Goal: Transaction & Acquisition: Purchase product/service

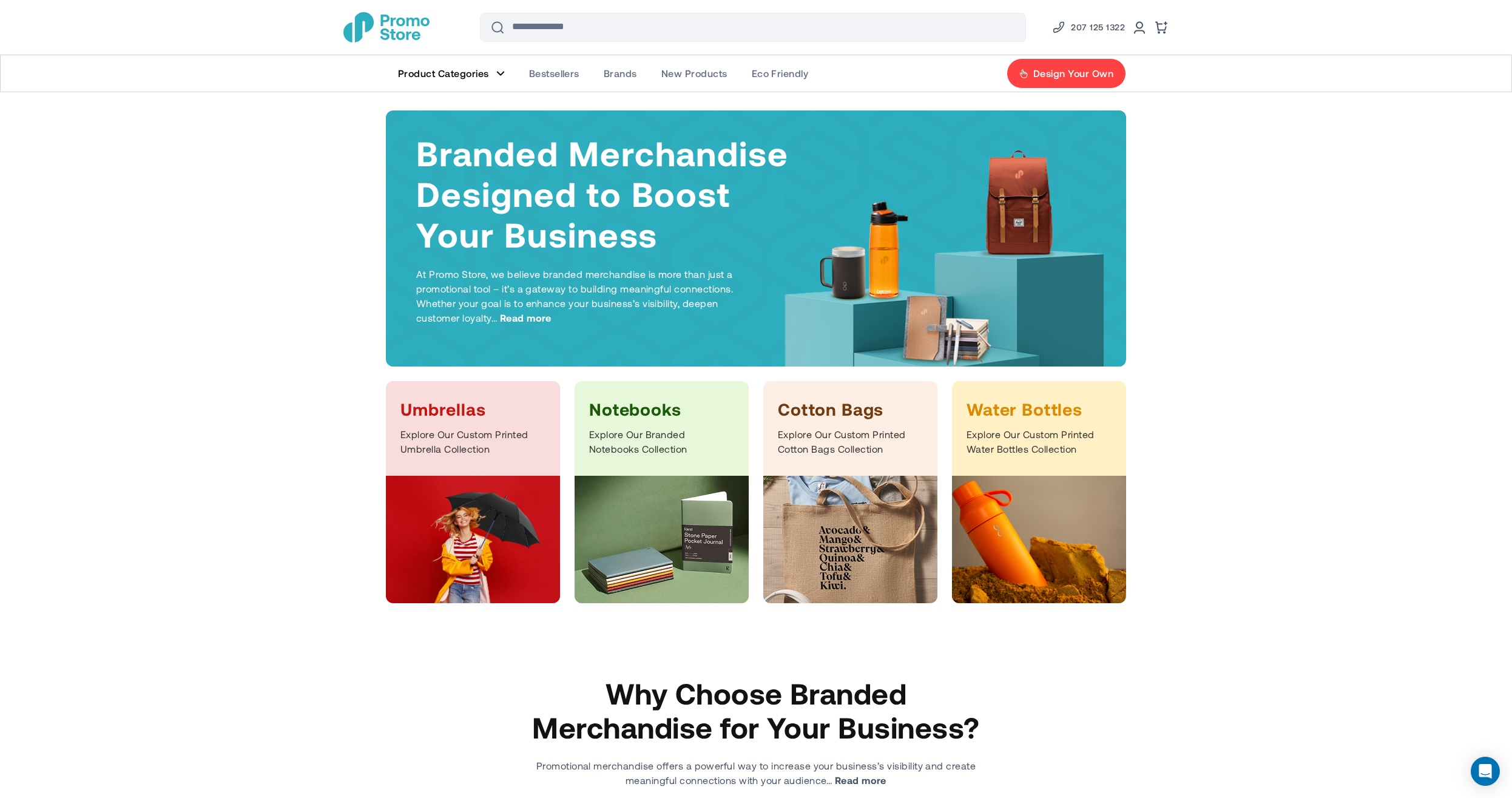
click at [844, 501] on img at bounding box center [850, 539] width 174 height 127
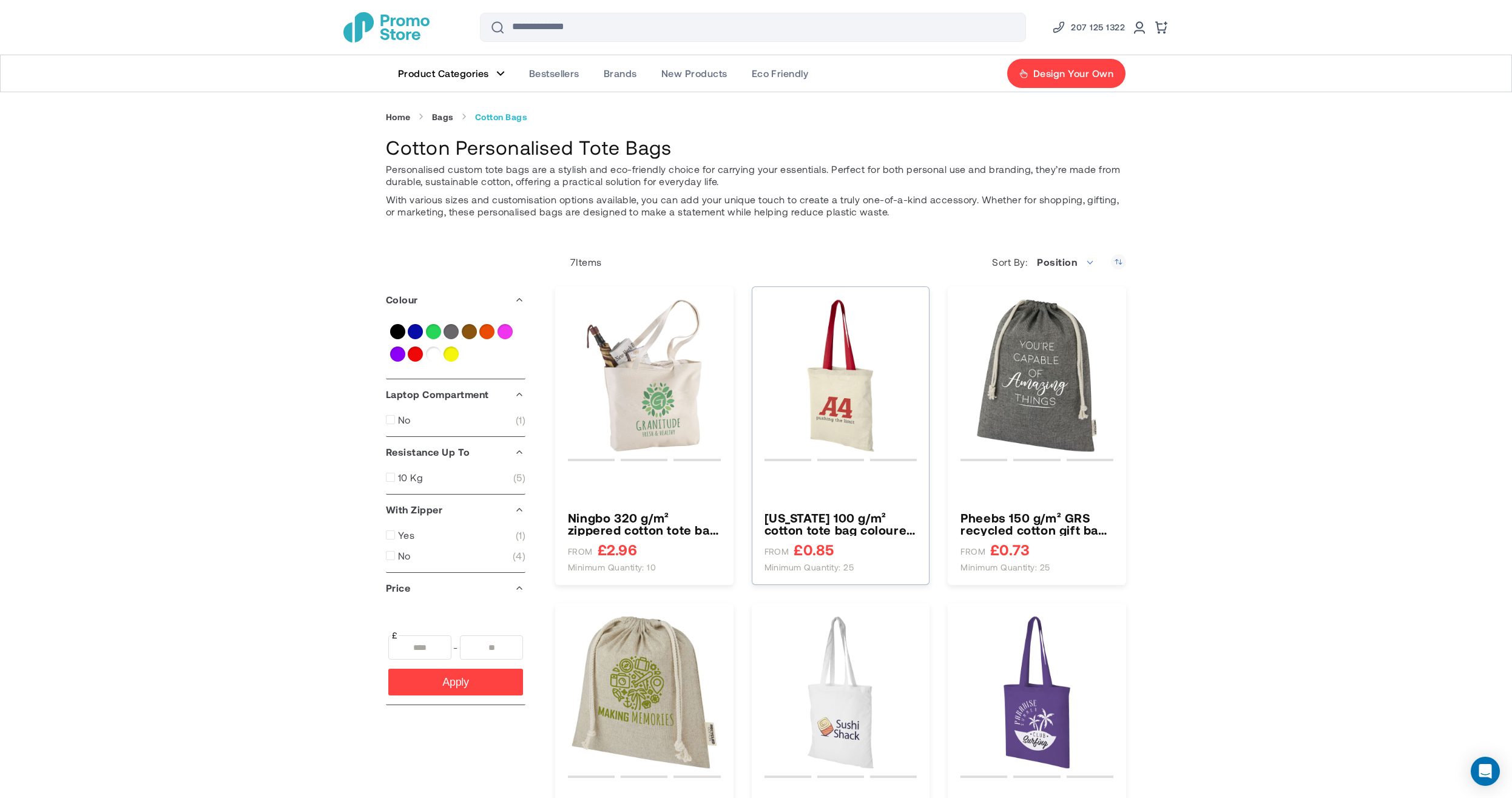
click at [830, 407] on img "Nevada 100 g/m² cotton tote bag coloured handles 7L" at bounding box center [841, 375] width 153 height 153
type input "****"
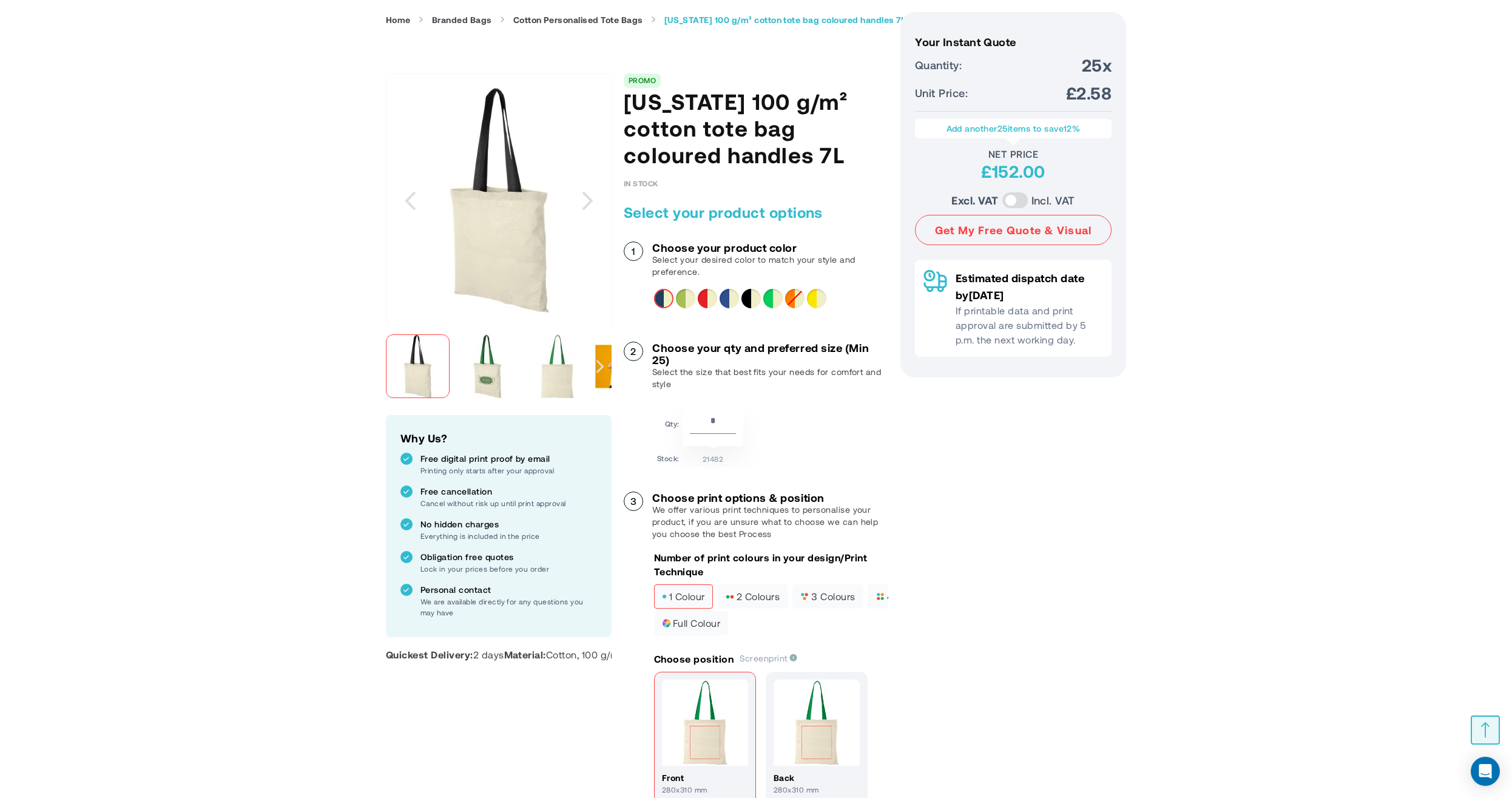
scroll to position [276, 0]
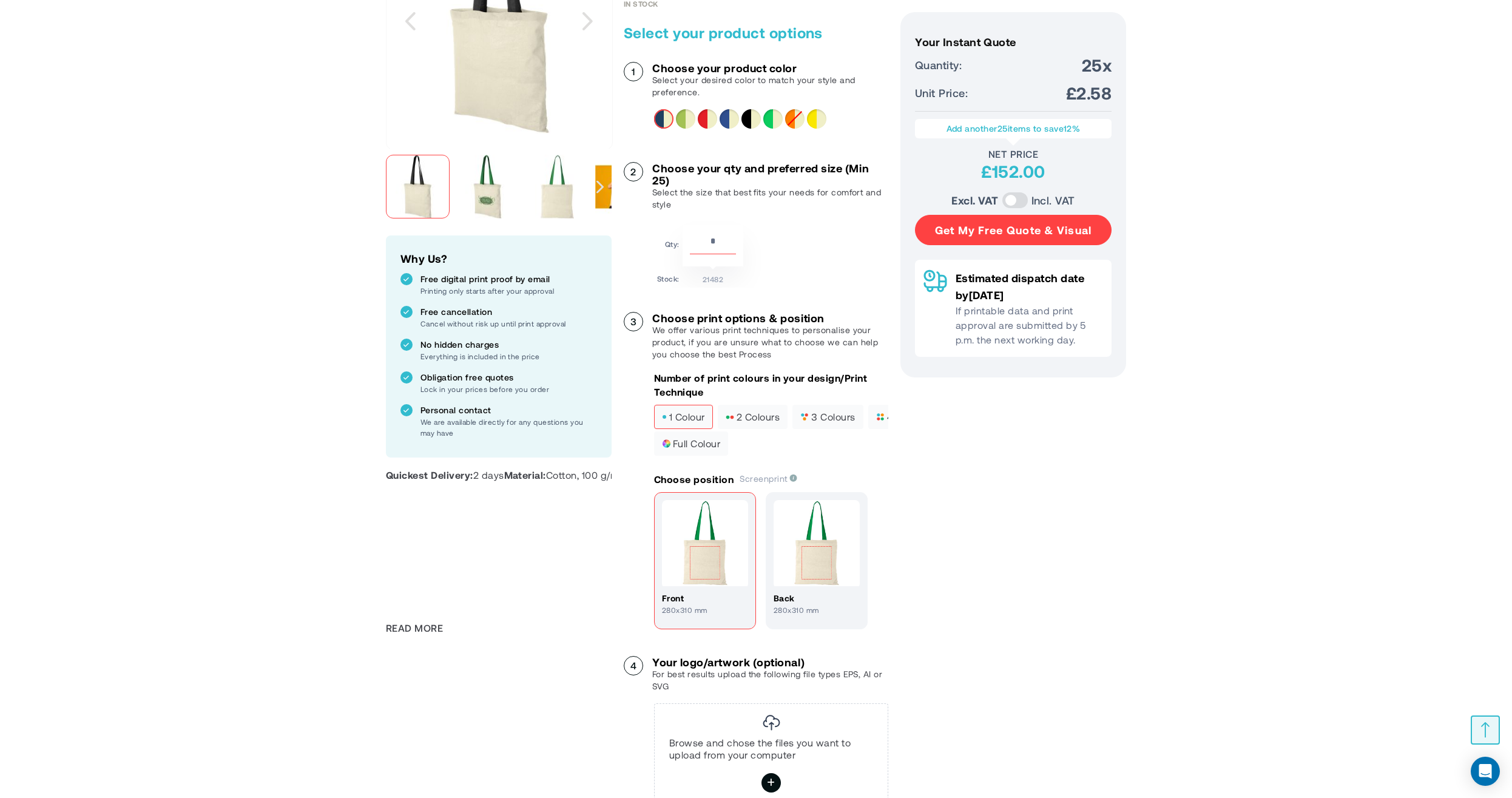
click at [1014, 219] on button "Get My Free Quote & Visual" at bounding box center [1013, 230] width 197 height 30
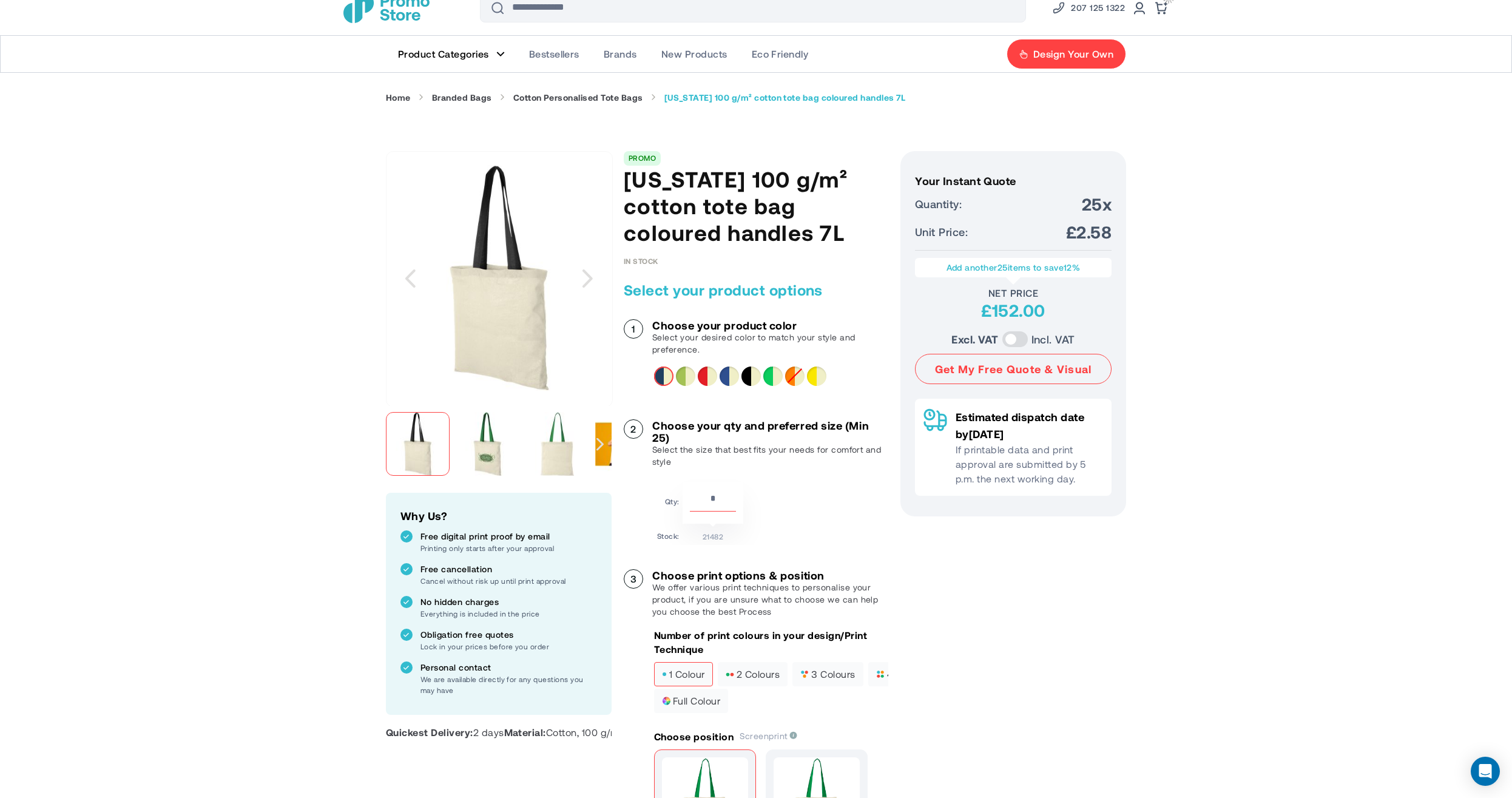
scroll to position [0, 0]
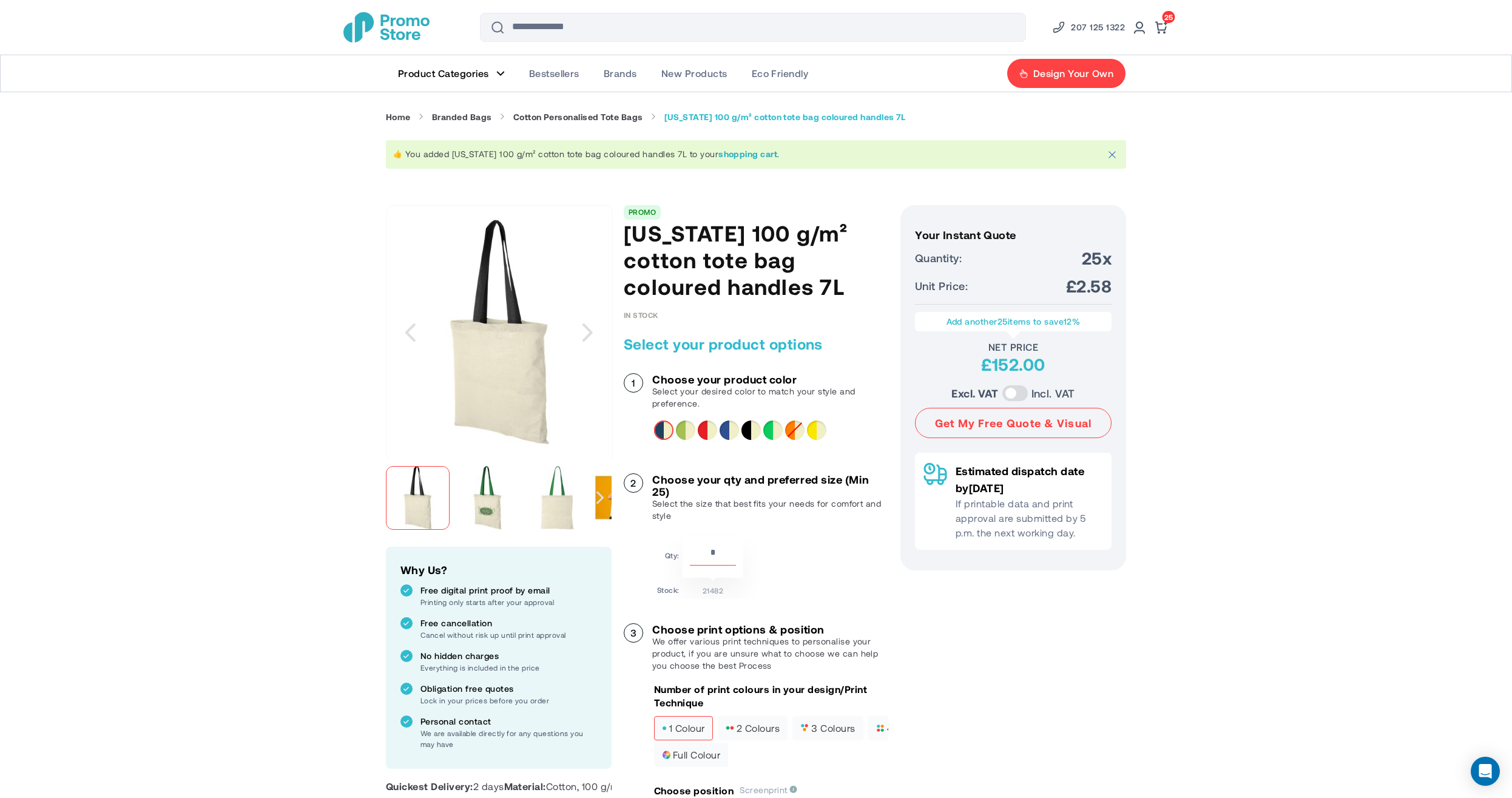
click at [1171, 16] on span "25" at bounding box center [1169, 16] width 9 height 8
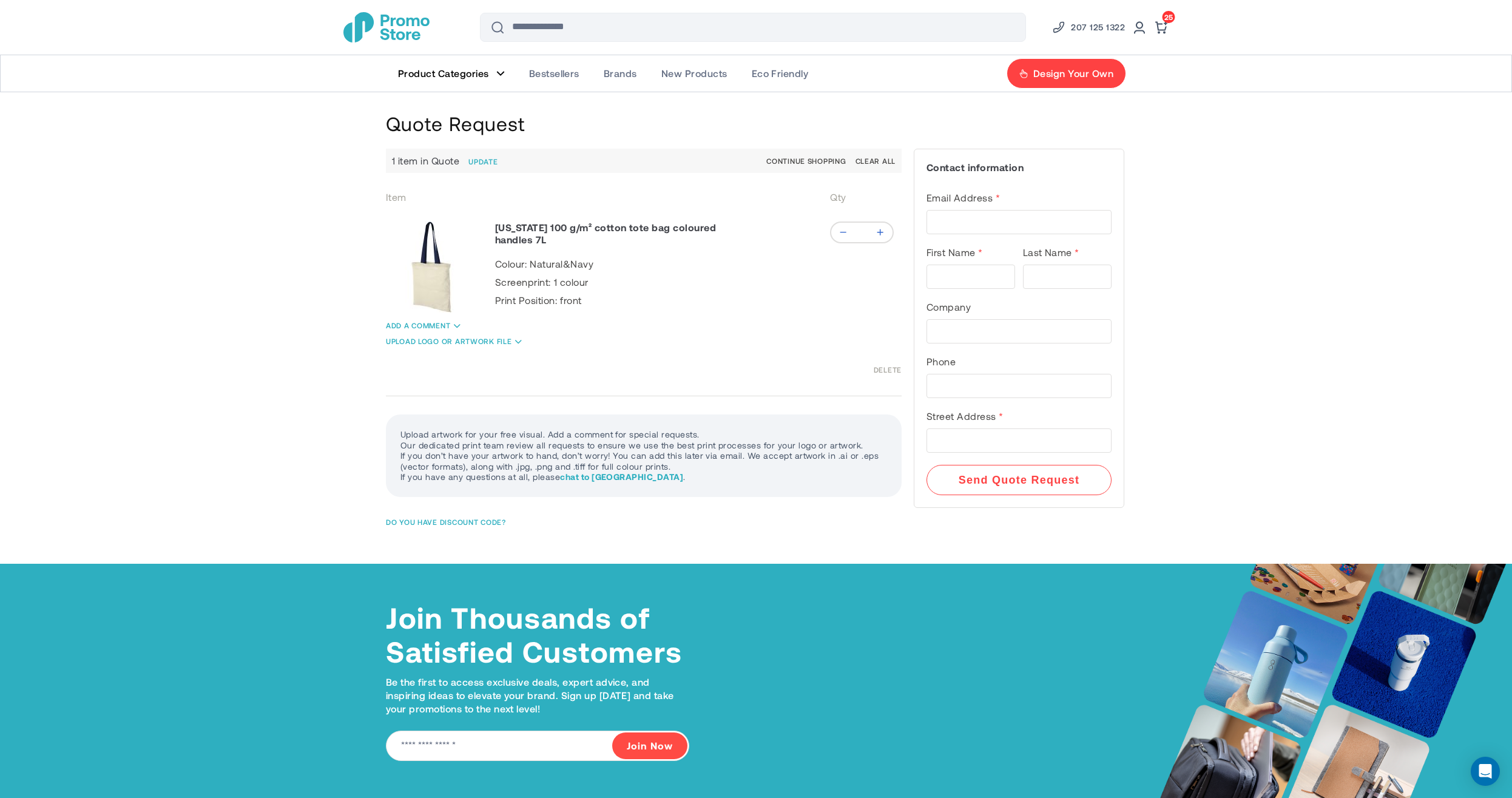
click at [406, 35] on img "store logo" at bounding box center [387, 27] width 86 height 30
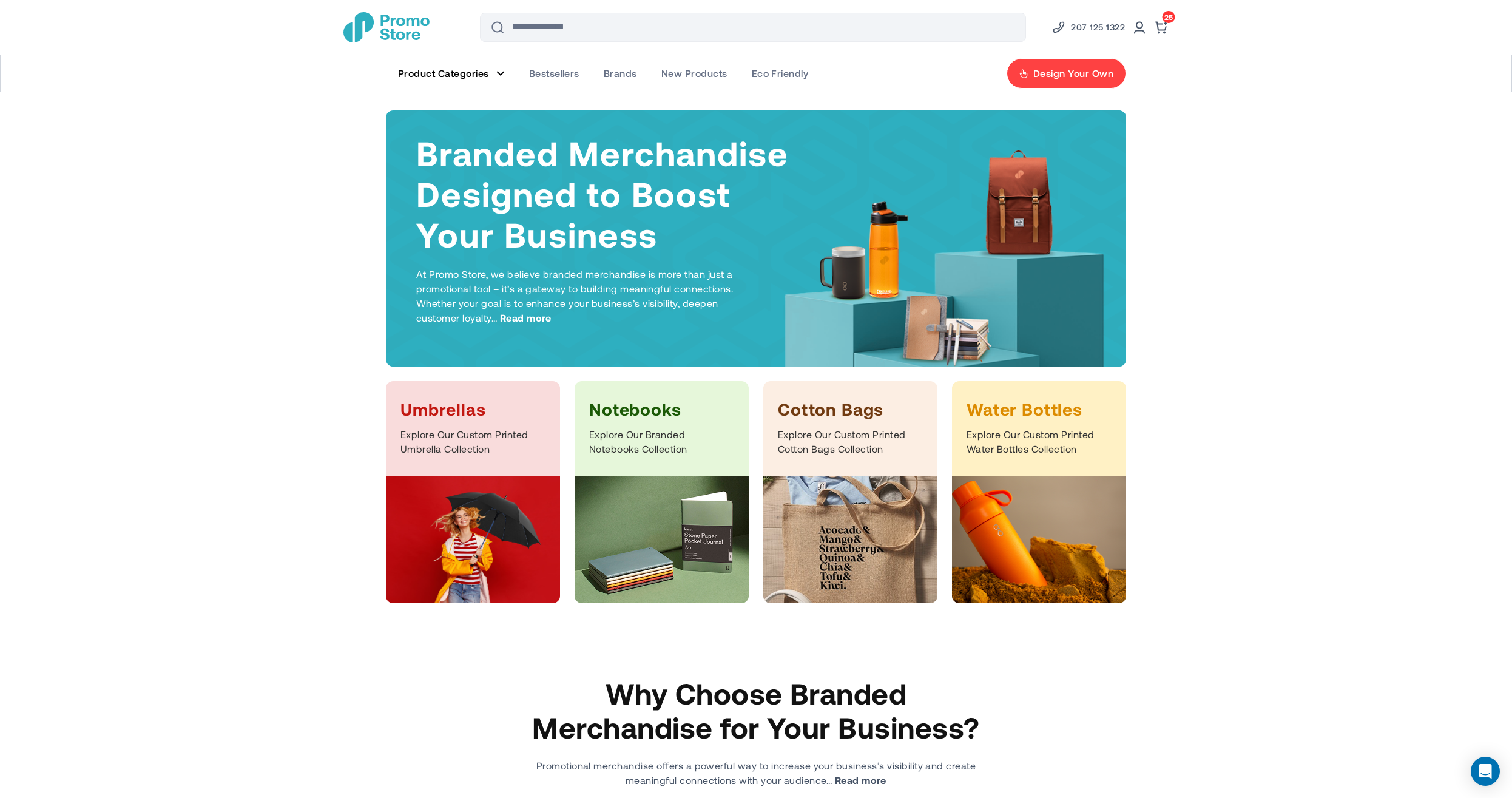
click at [1166, 22] on span "25 25 items" at bounding box center [1169, 16] width 13 height 12
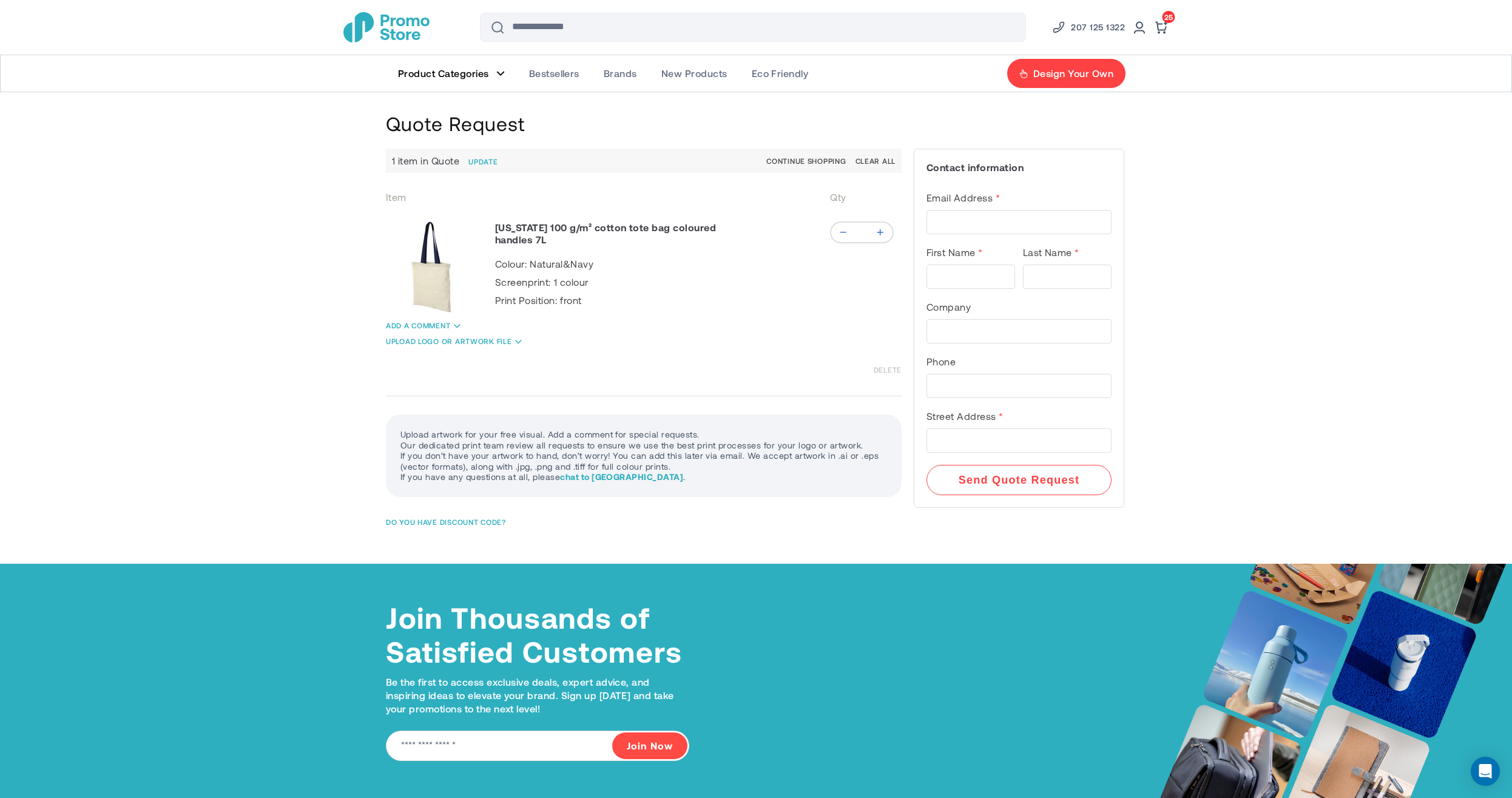
click at [894, 371] on link "Delete" at bounding box center [888, 370] width 28 height 9
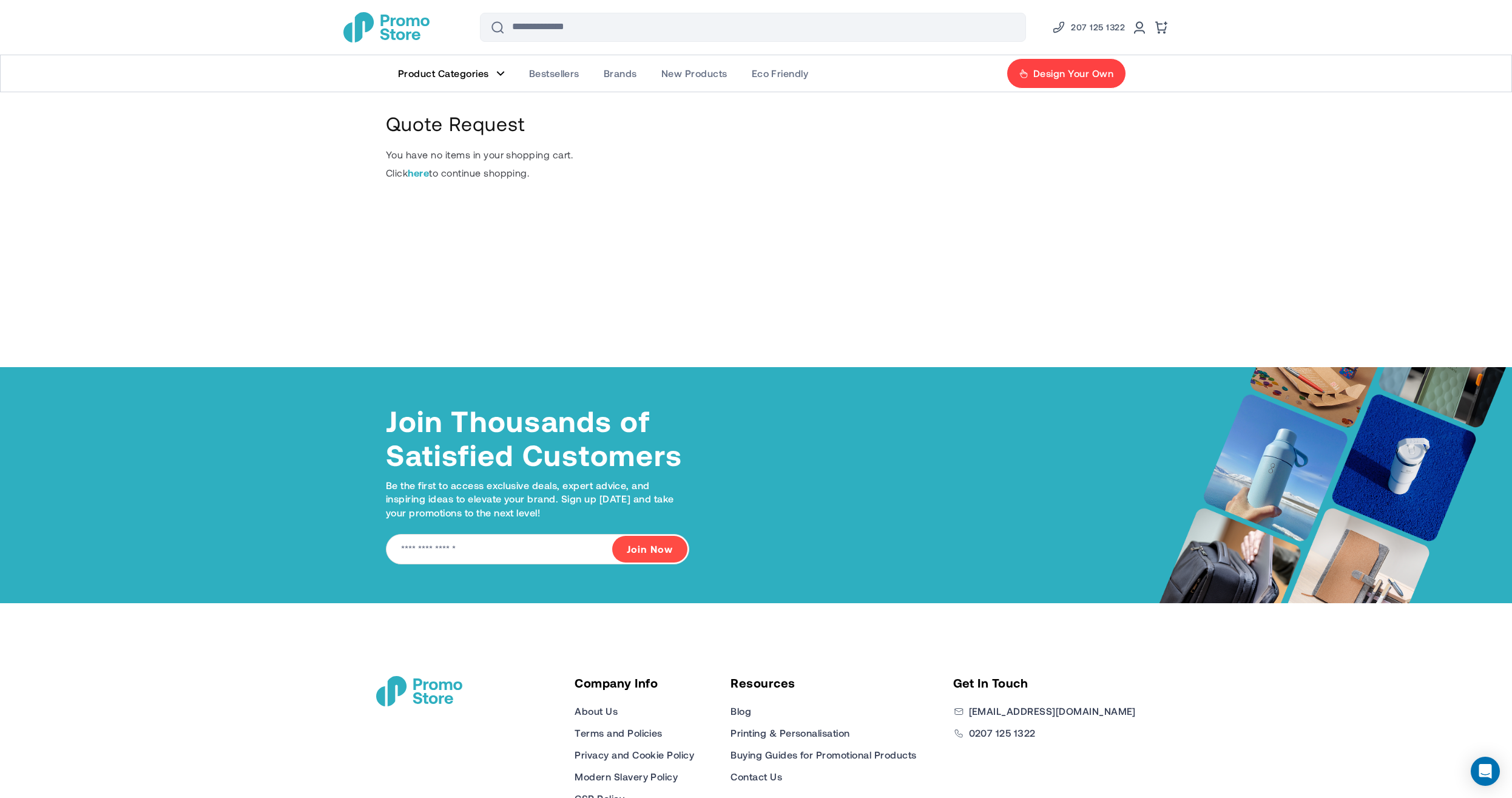
click at [394, 25] on img "store logo" at bounding box center [387, 27] width 86 height 30
